Goal: Task Accomplishment & Management: Manage account settings

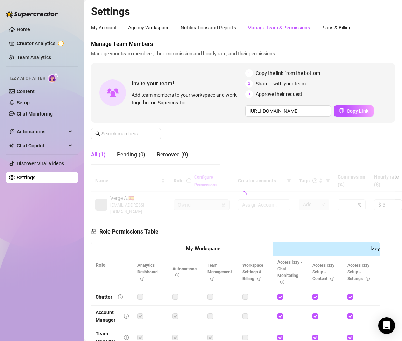
click at [261, 29] on div "Manage Team & Permissions" at bounding box center [278, 28] width 63 height 8
click at [262, 28] on div "Manage Team & Permissions" at bounding box center [278, 28] width 63 height 8
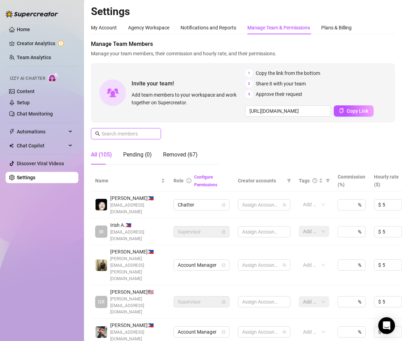
click at [145, 132] on input "text" at bounding box center [127, 134] width 50 height 8
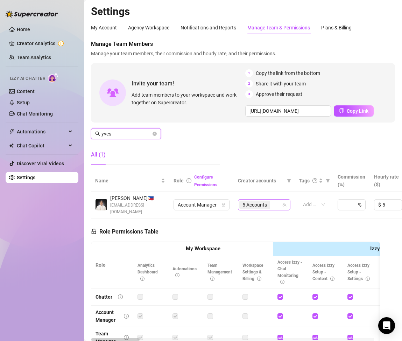
click at [257, 207] on span "5 Accounts" at bounding box center [255, 205] width 25 height 8
type input "yves"
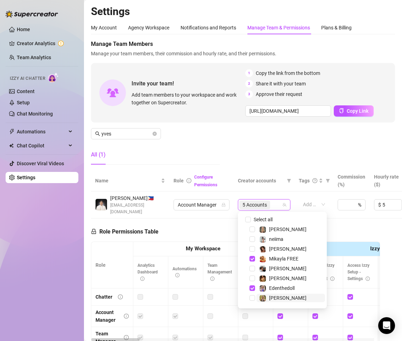
scroll to position [70, 0]
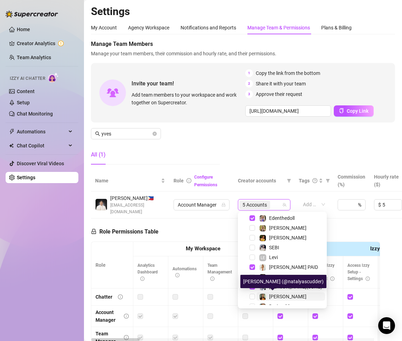
click at [272, 294] on span "[PERSON_NAME]" at bounding box center [287, 297] width 37 height 6
click at [204, 142] on div "Manage Team Members Manage your team members, their commission and hourly rate,…" at bounding box center [243, 105] width 304 height 130
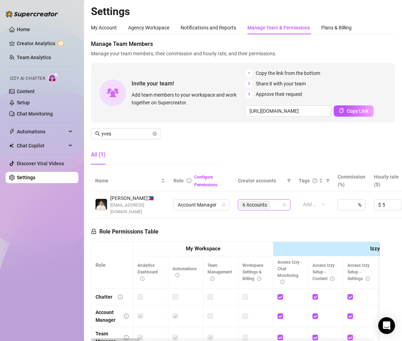
click at [261, 203] on span "6 Accounts" at bounding box center [255, 205] width 25 height 8
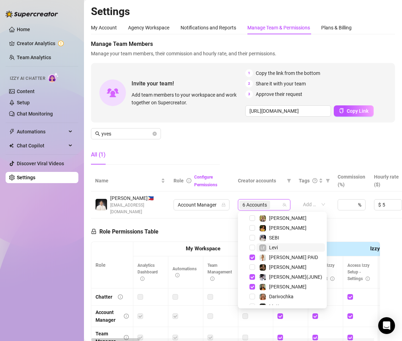
scroll to position [115, 0]
